Goal: Browse casually

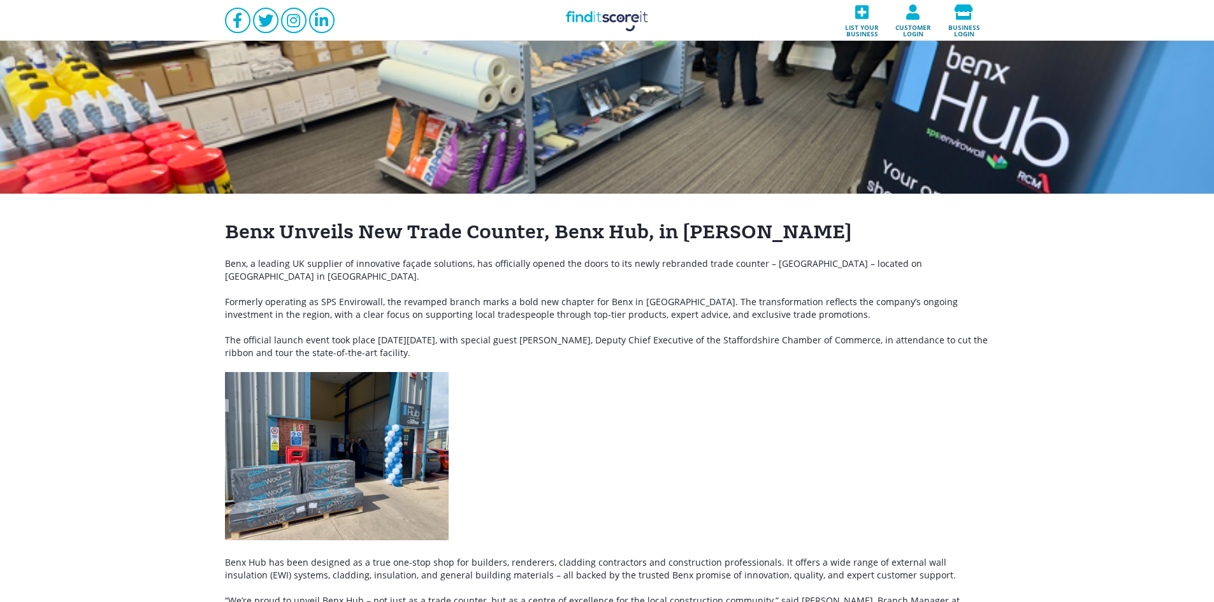
click at [600, 21] on link "Find it Score it" at bounding box center [607, 20] width 127 height 41
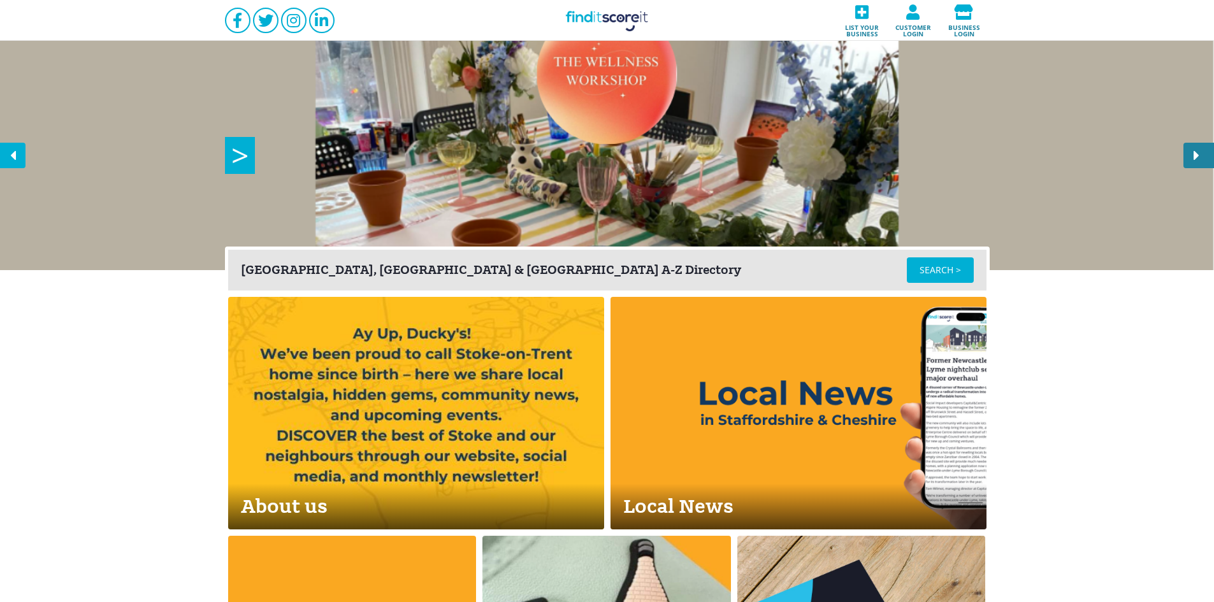
click at [1196, 156] on icon at bounding box center [1195, 155] width 25 height 25
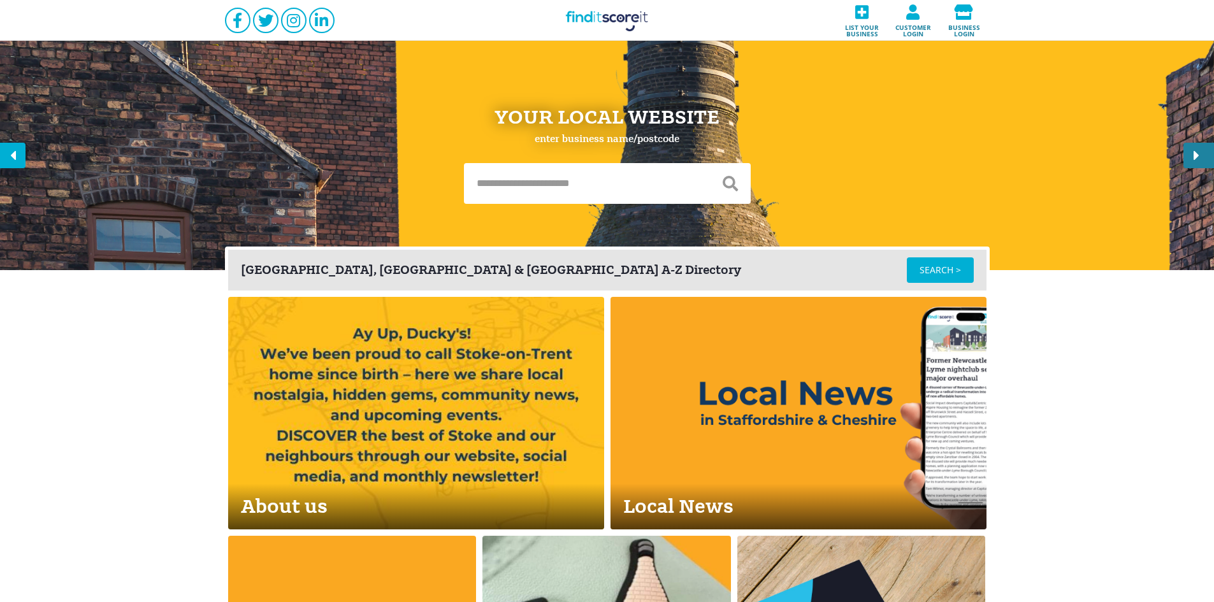
click at [1196, 156] on icon at bounding box center [1195, 155] width 25 height 25
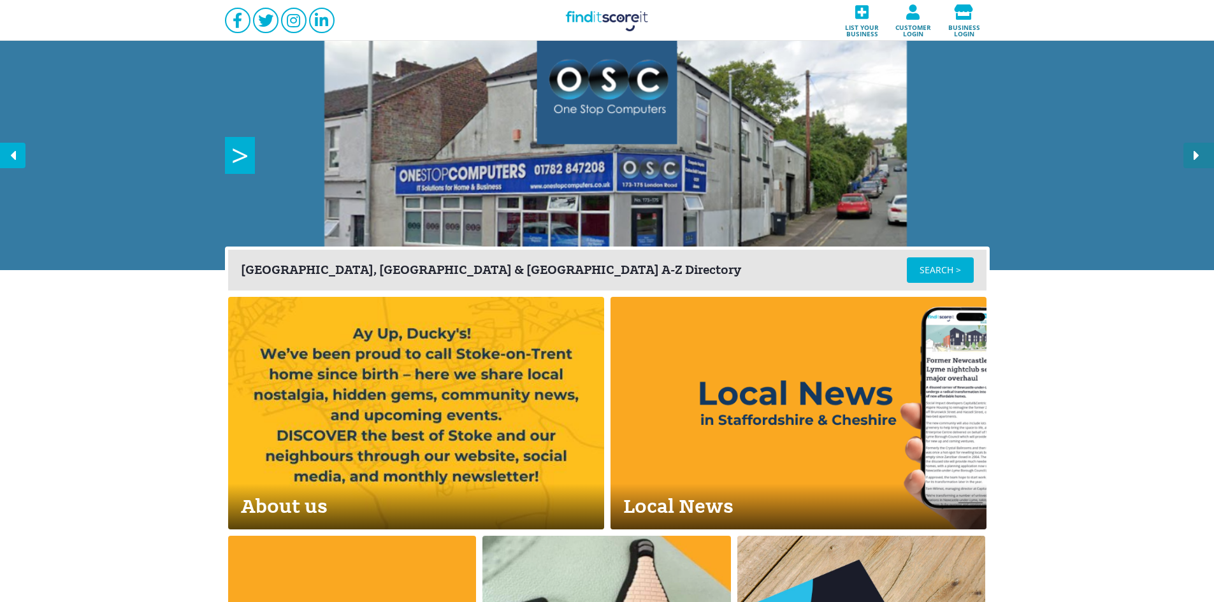
click at [1196, 156] on icon at bounding box center [1195, 155] width 25 height 25
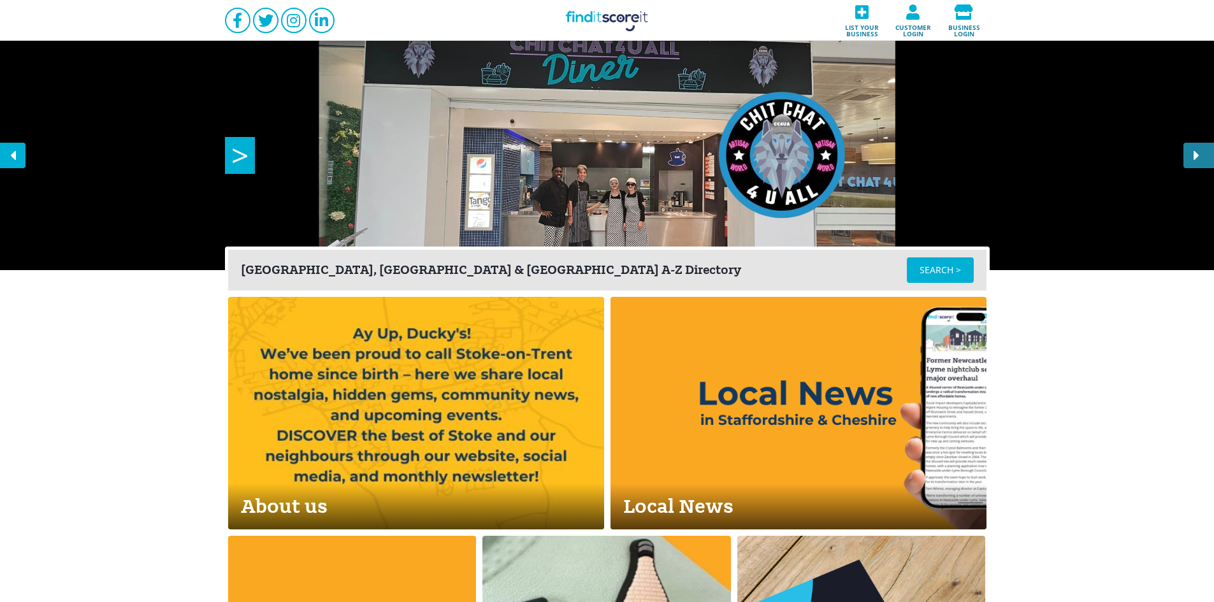
click at [1196, 156] on icon at bounding box center [1195, 155] width 25 height 25
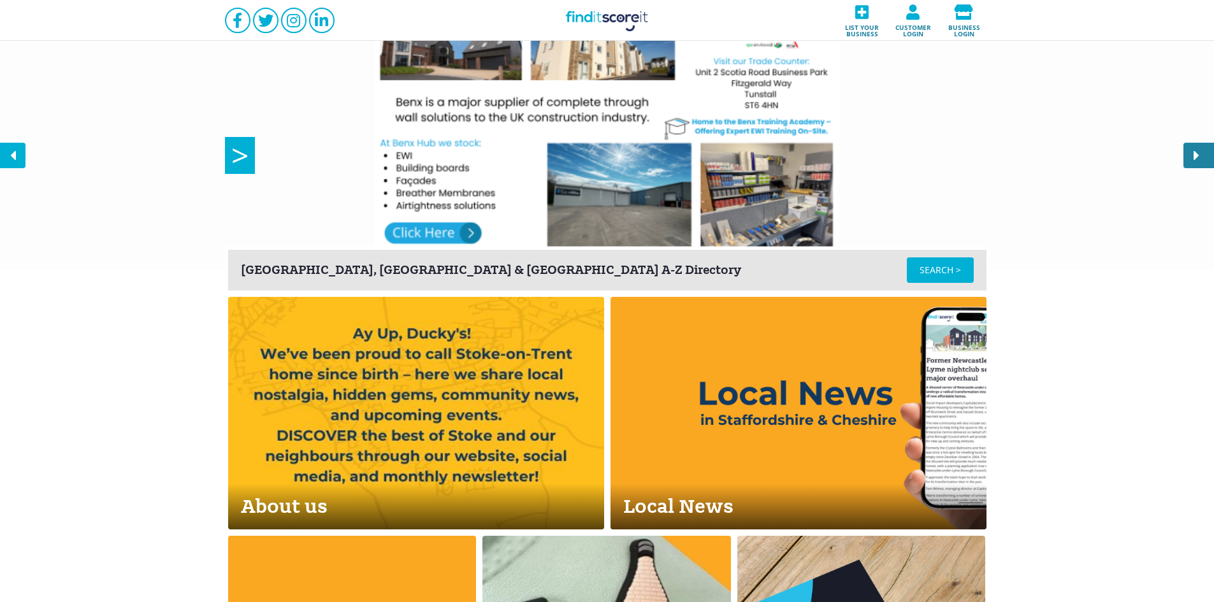
click at [1196, 156] on icon at bounding box center [1195, 155] width 25 height 25
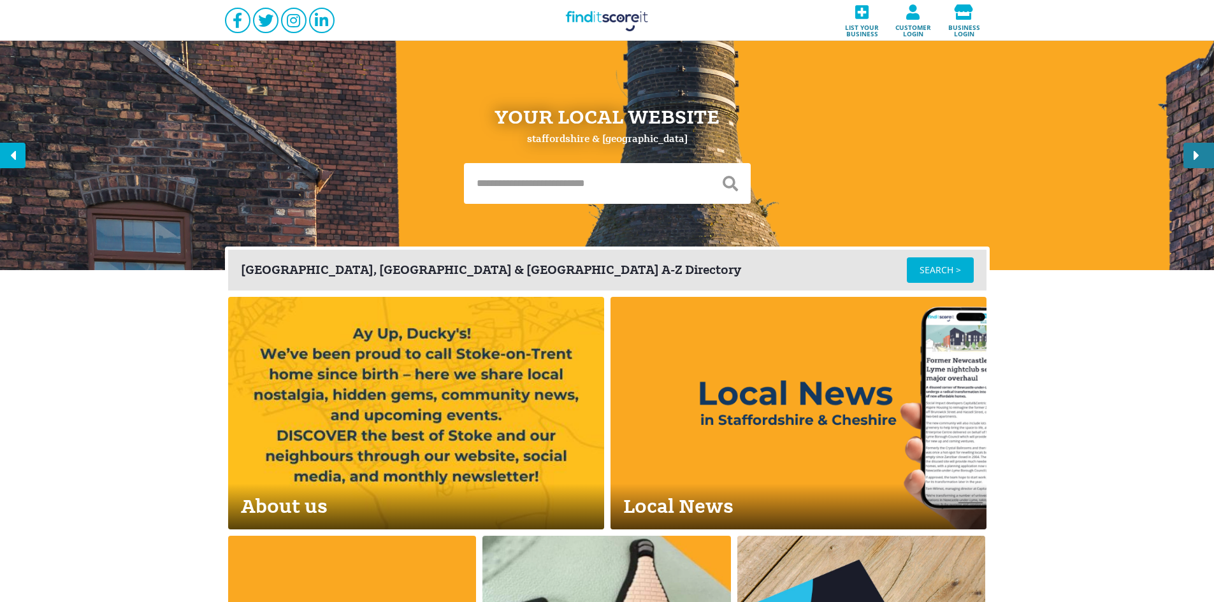
click at [1196, 156] on icon at bounding box center [1195, 155] width 25 height 25
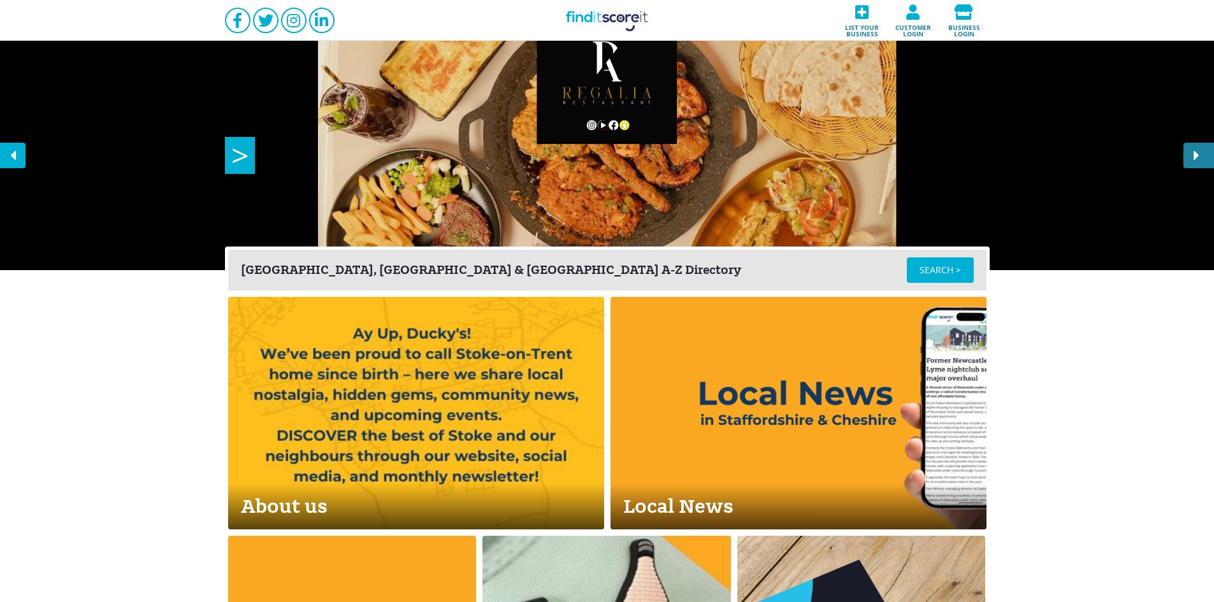
click at [1196, 156] on icon at bounding box center [1195, 155] width 25 height 25
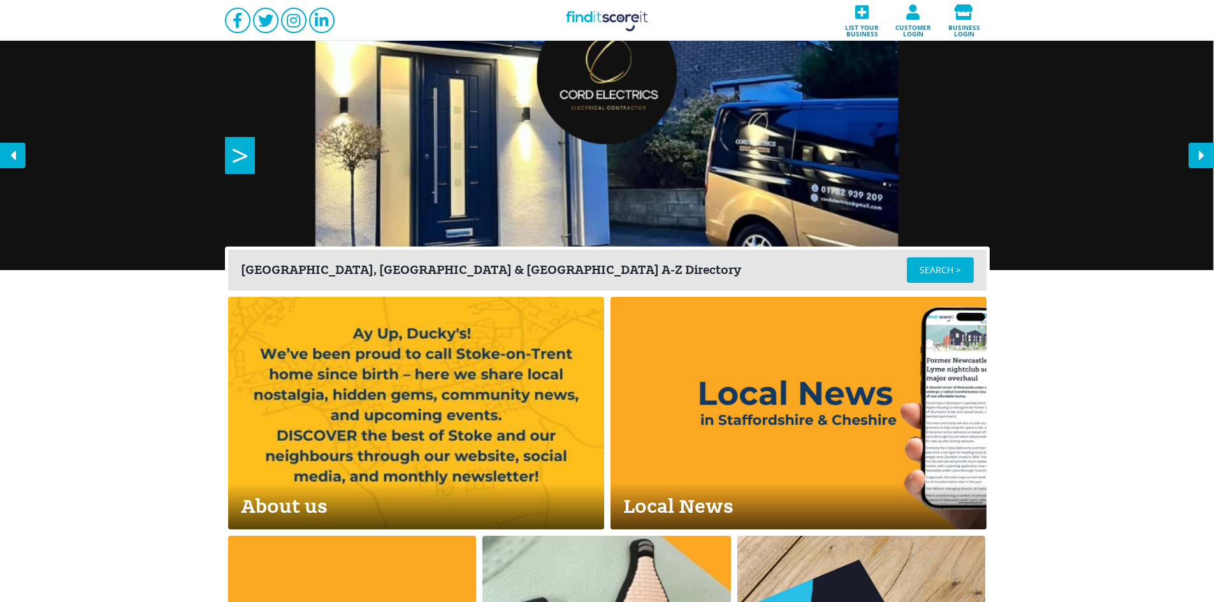
click at [245, 151] on span ">" at bounding box center [240, 155] width 30 height 37
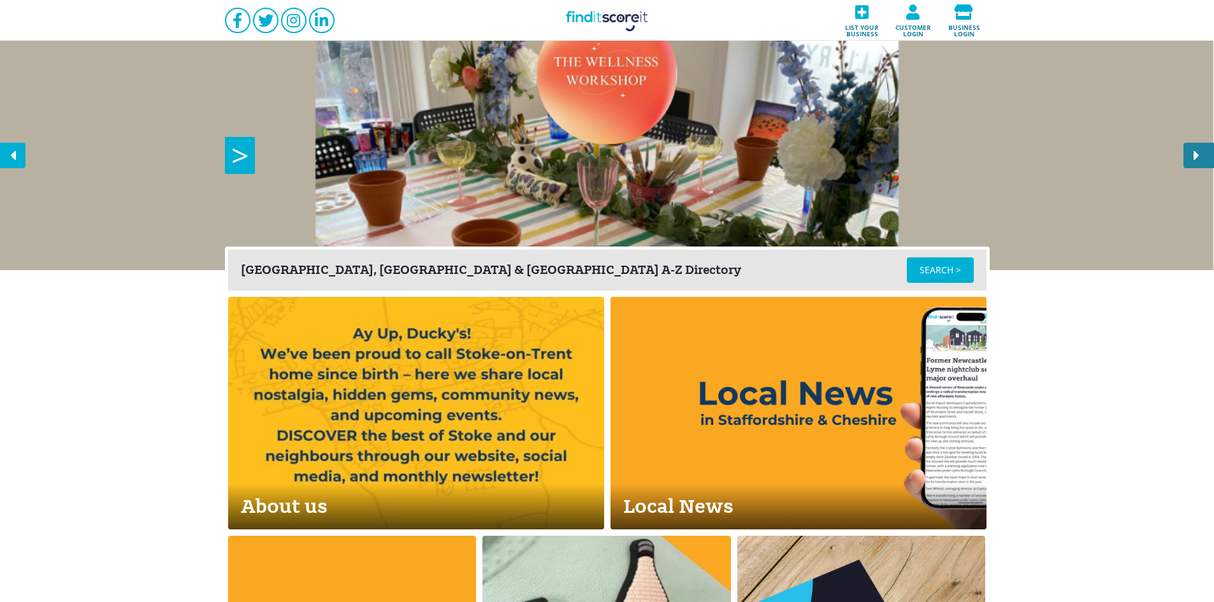
click at [1198, 155] on icon at bounding box center [1195, 155] width 25 height 25
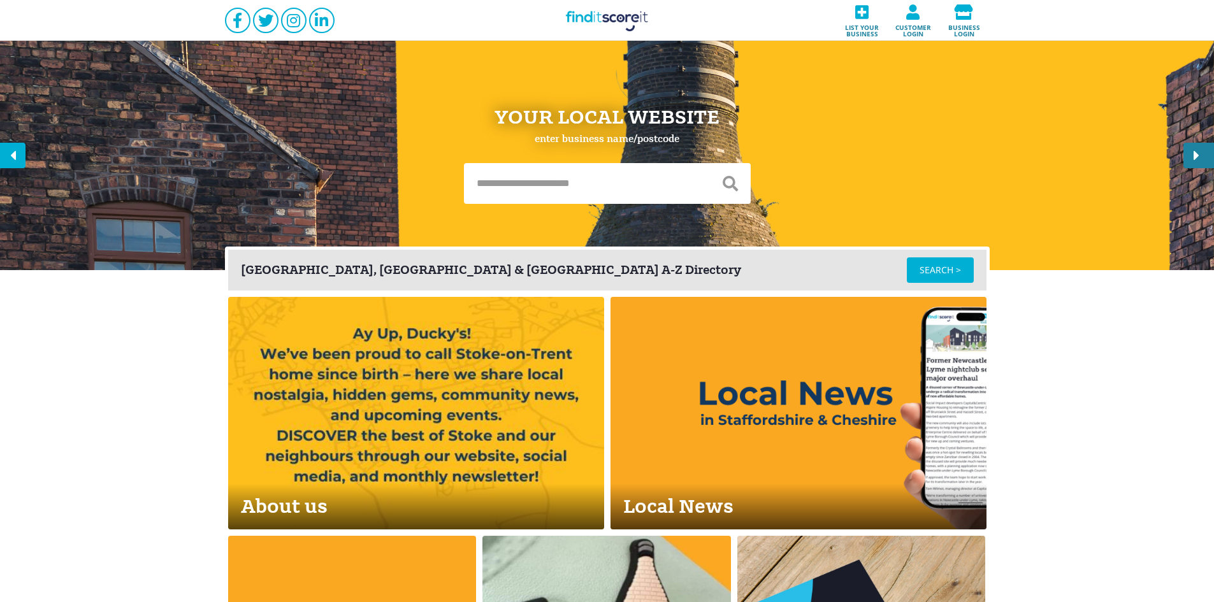
click at [1198, 155] on icon at bounding box center [1195, 155] width 25 height 25
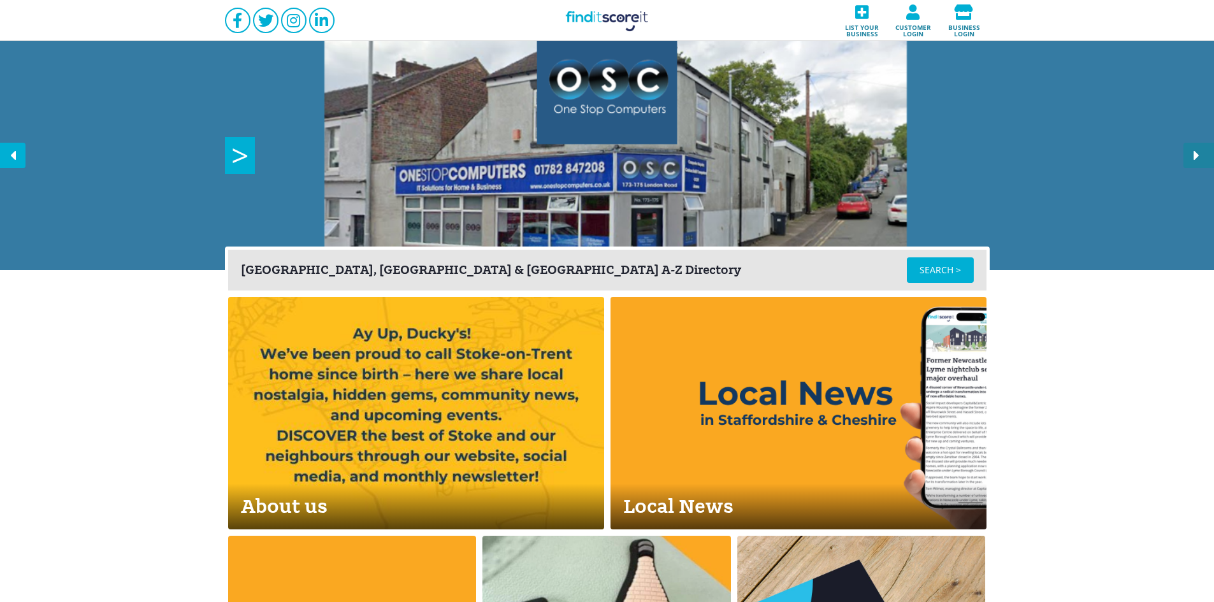
click at [1198, 155] on icon at bounding box center [1195, 155] width 25 height 25
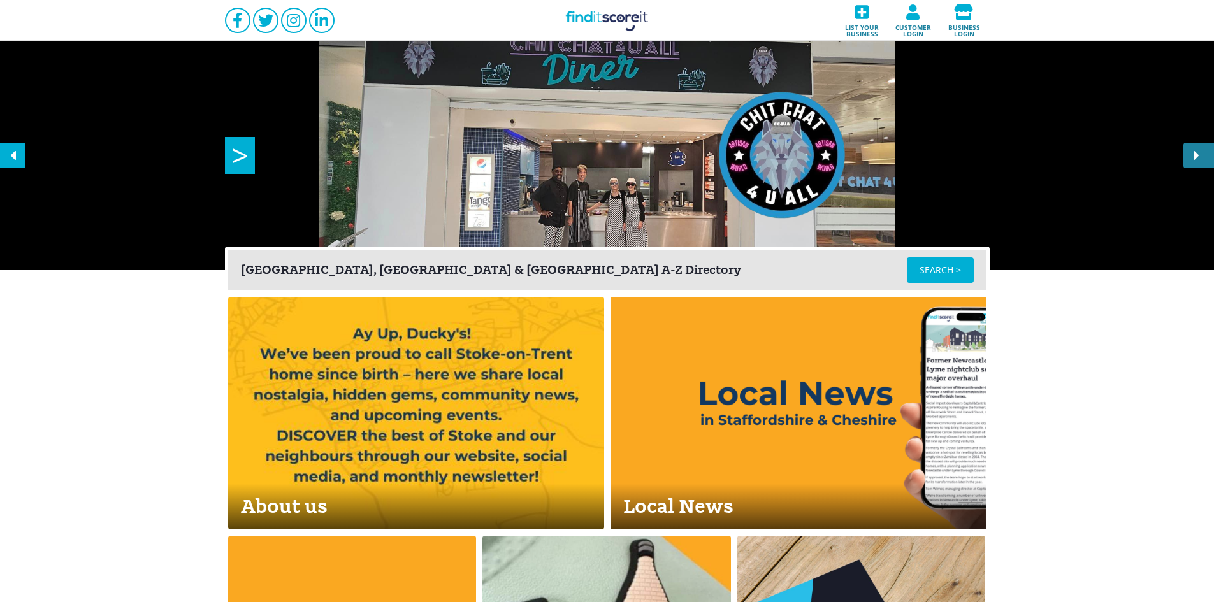
click at [1198, 155] on icon at bounding box center [1195, 155] width 25 height 25
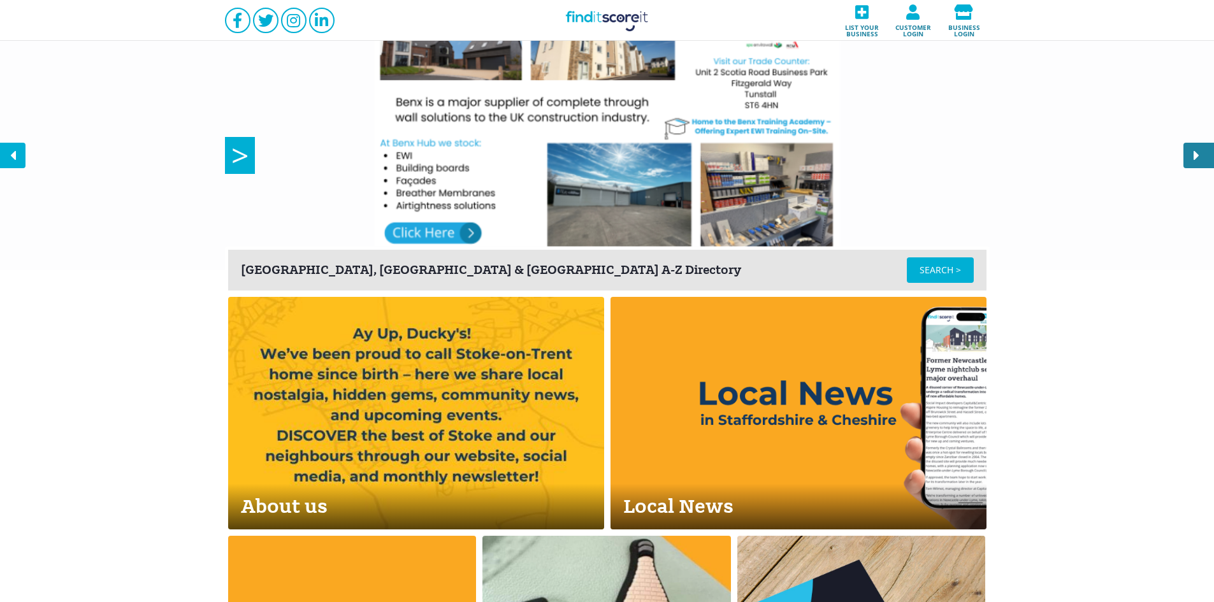
click at [1198, 154] on icon at bounding box center [1195, 155] width 25 height 25
